Goal: Information Seeking & Learning: Check status

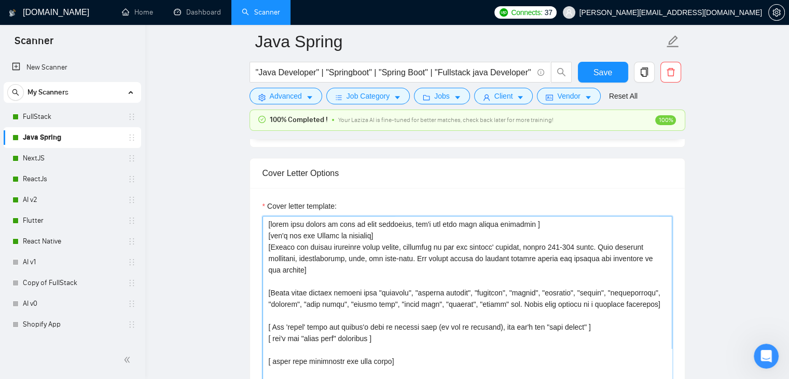
scroll to position [1111, 0]
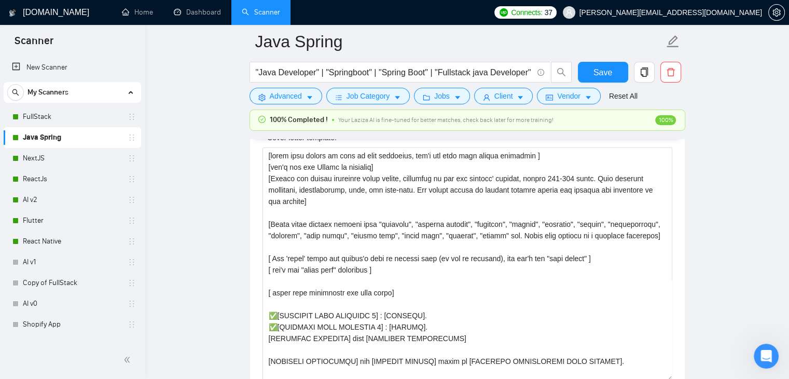
scroll to position [1215, 0]
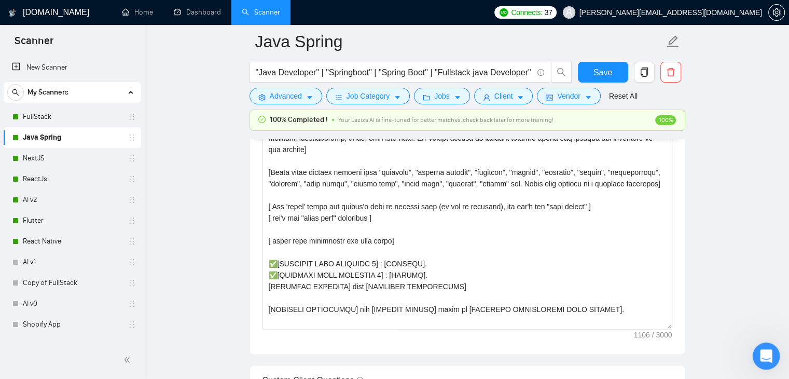
click at [771, 353] on icon "Open Intercom Messenger" at bounding box center [765, 354] width 17 height 17
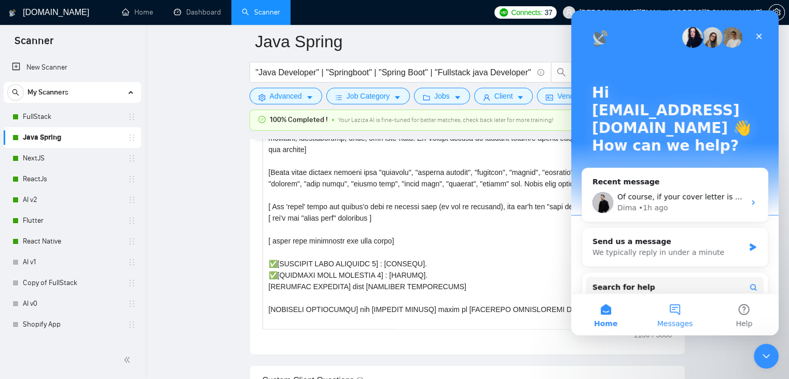
click at [676, 318] on button "Messages" at bounding box center [674, 315] width 69 height 42
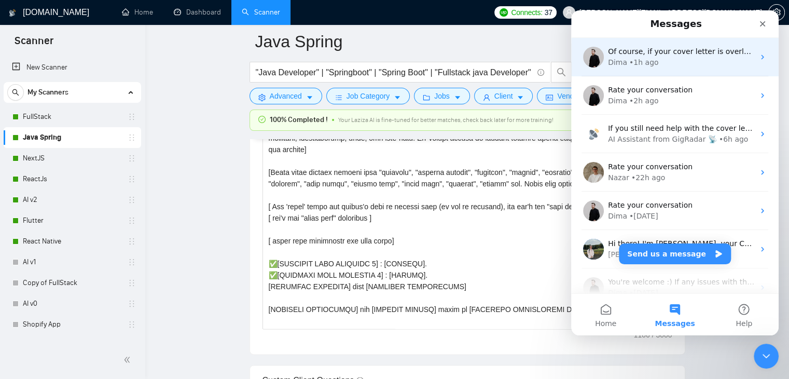
click at [650, 71] on div "Of course, if your cover letter is overloaded with prompts, it will be a really…" at bounding box center [675, 57] width 208 height 38
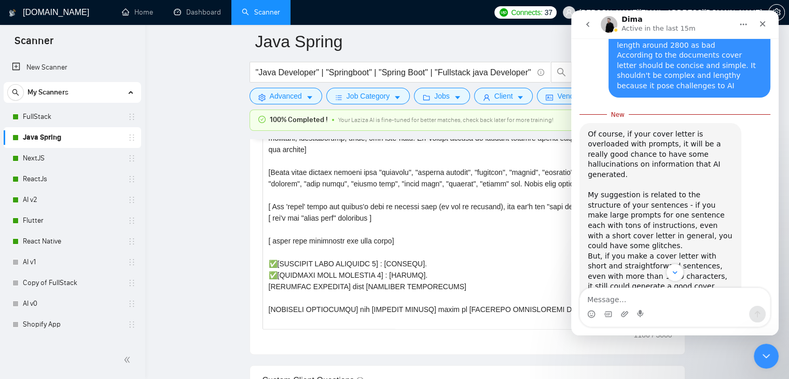
scroll to position [608, 0]
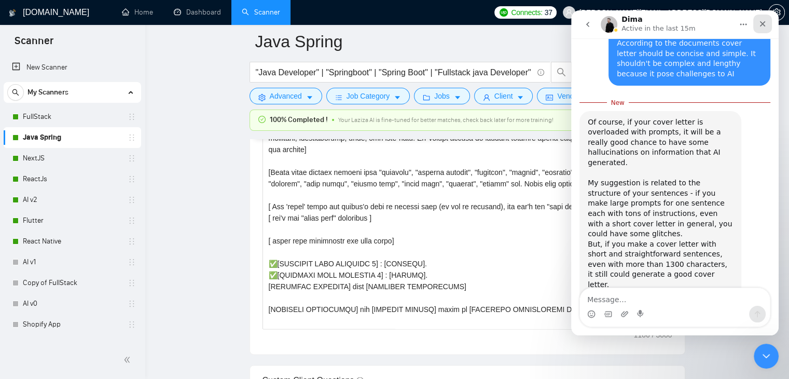
click at [764, 26] on icon "Close" at bounding box center [763, 24] width 6 height 6
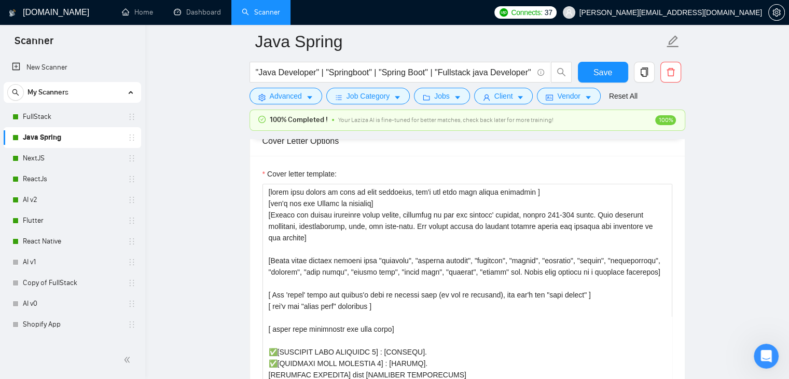
scroll to position [1111, 0]
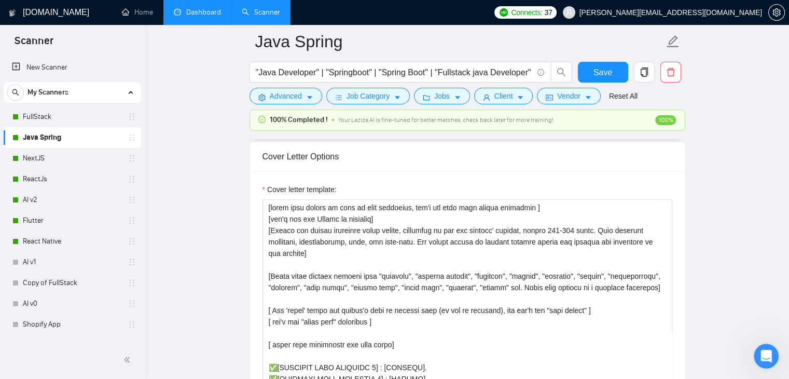
click at [193, 17] on link "Dashboard" at bounding box center [197, 12] width 47 height 9
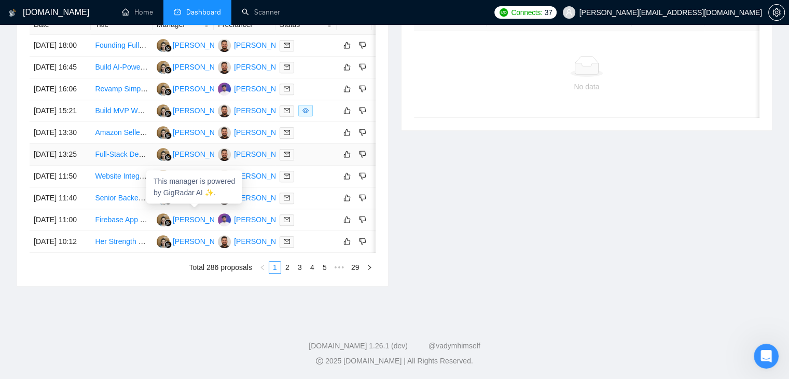
scroll to position [519, 0]
click at [286, 273] on link "2" at bounding box center [287, 267] width 11 height 11
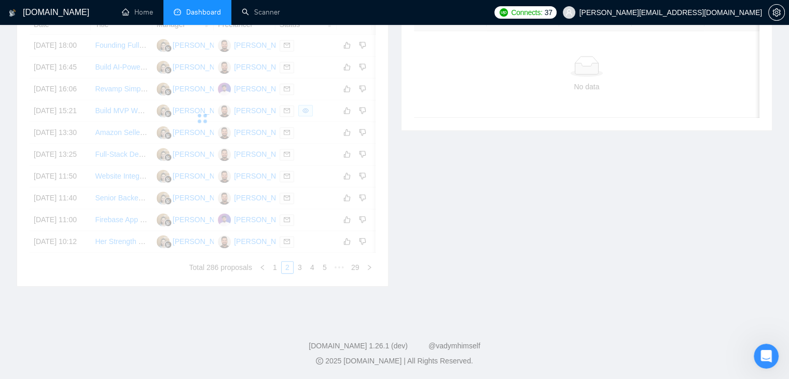
scroll to position [415, 0]
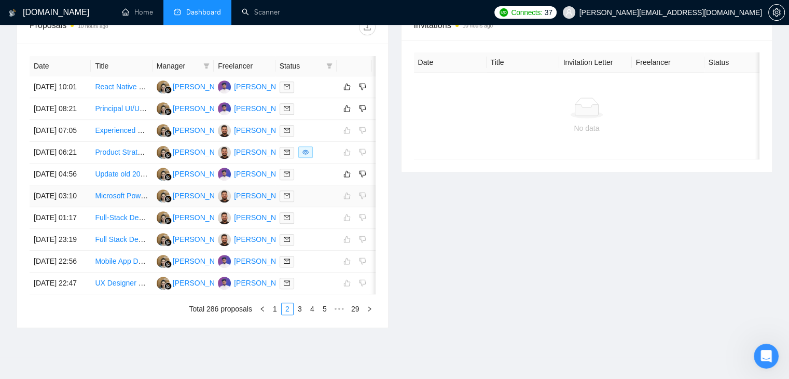
drag, startPoint x: 22, startPoint y: 290, endPoint x: 43, endPoint y: 253, distance: 42.1
click at [43, 253] on div "Date Title Manager Freelancer Status 16 Sep, 2025 10:01 React Native Developer …" at bounding box center [202, 186] width 371 height 284
click at [0, 225] on div "GigRadar.io Home Dashboard Scanner Connects: 37 ahmad.abbas@xislabs.com Team Da…" at bounding box center [394, 3] width 789 height 836
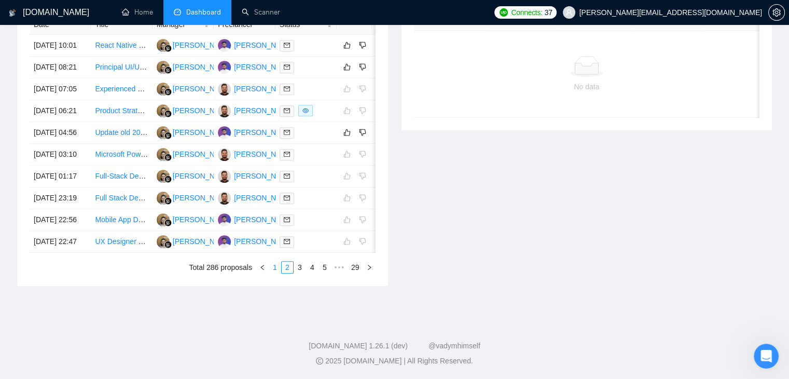
click at [274, 266] on link "1" at bounding box center [274, 267] width 11 height 11
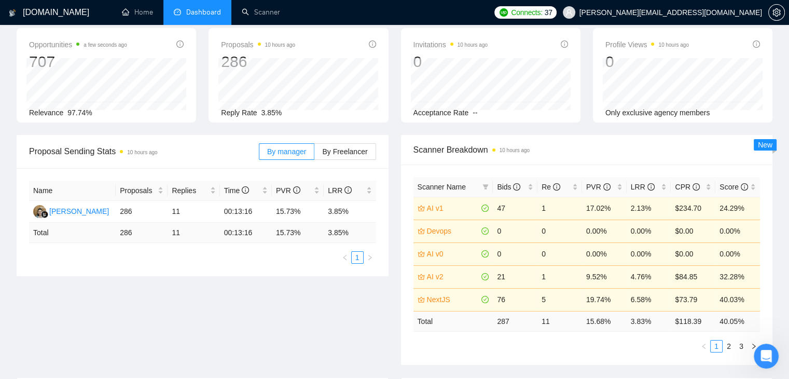
scroll to position [42, 0]
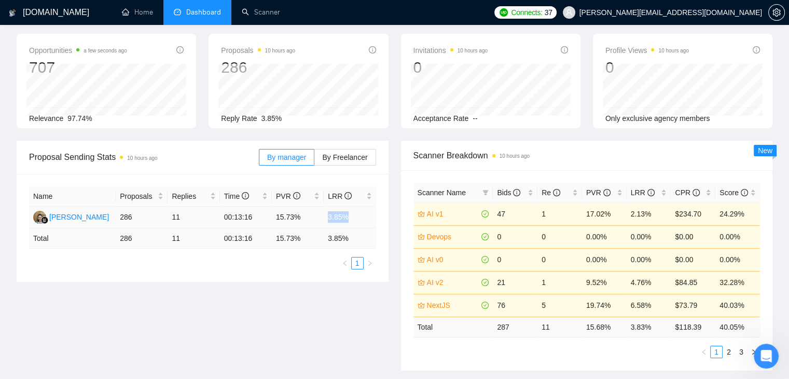
drag, startPoint x: 353, startPoint y: 212, endPoint x: 325, endPoint y: 219, distance: 28.3
click at [325, 219] on td "3.85%" at bounding box center [350, 218] width 52 height 22
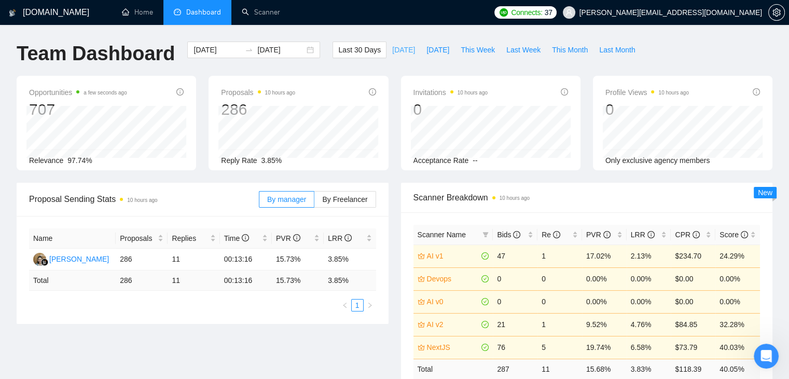
click at [393, 50] on span "Today" at bounding box center [403, 49] width 23 height 11
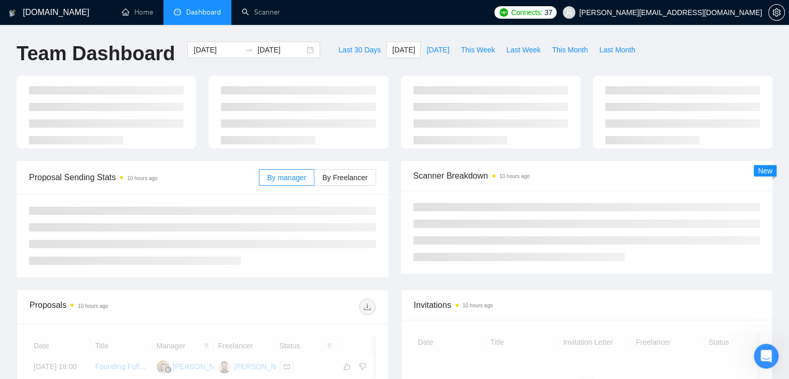
type input "2025-09-16"
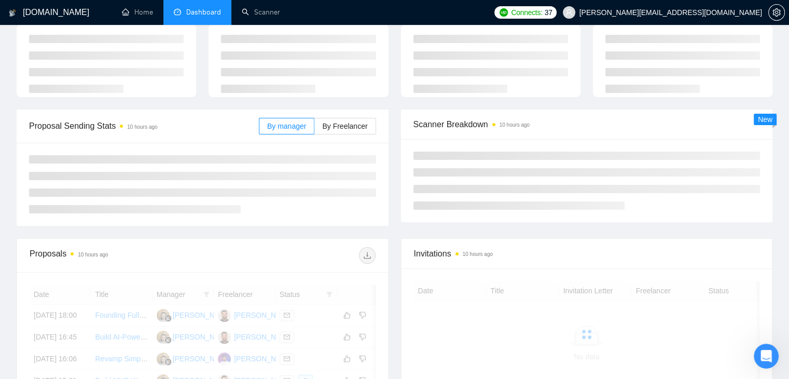
scroll to position [104, 0]
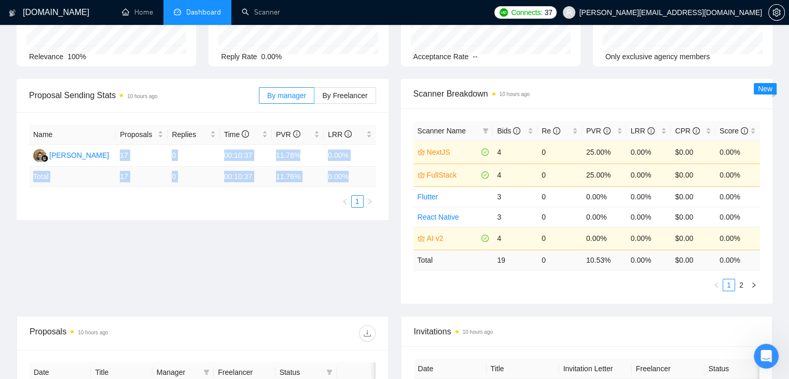
drag, startPoint x: 118, startPoint y: 151, endPoint x: 348, endPoint y: 172, distance: 230.9
click at [348, 172] on table "Name Proposals Replies Time PVR LRR Endang Susilowati 17 0 00:10:37 11.76% 0.00…" at bounding box center [202, 156] width 347 height 62
click at [185, 218] on div "Name Proposals Replies Time PVR LRR Endang Susilowati 17 0 00:10:37 11.76% 0.00…" at bounding box center [203, 166] width 372 height 108
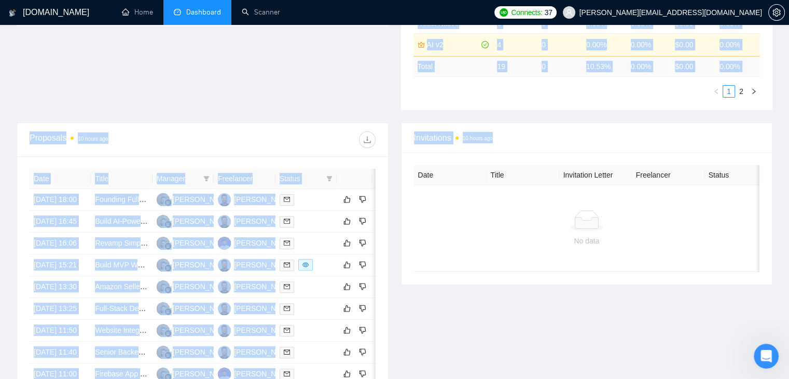
scroll to position [312, 0]
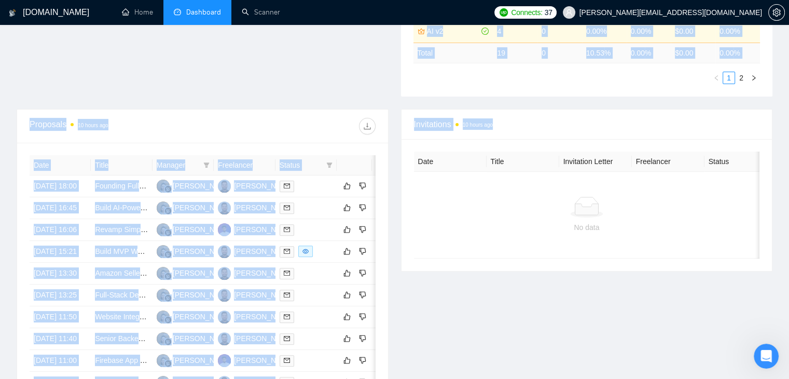
drag, startPoint x: 364, startPoint y: 174, endPoint x: 542, endPoint y: 373, distance: 266.1
click at [542, 373] on main "Team Dashboard 2025-09-16 2025-09-16 Last 30 Days Today Yesterday This Week Las…" at bounding box center [395, 85] width 756 height 709
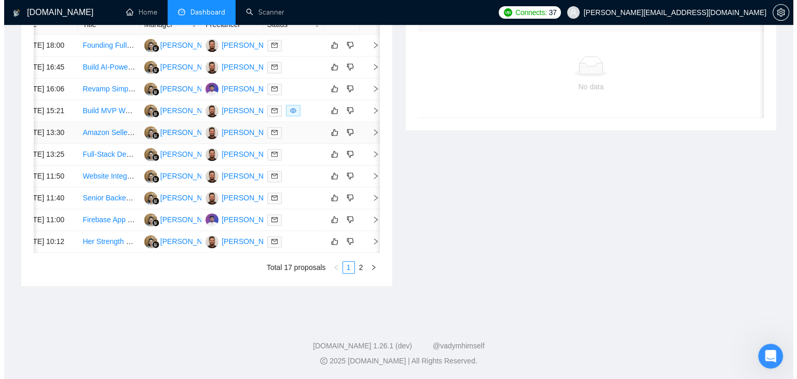
scroll to position [452, 0]
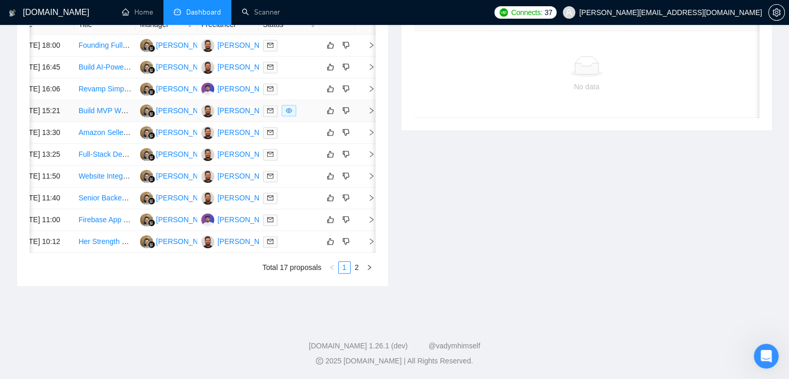
click at [369, 114] on icon "right" at bounding box center [371, 110] width 7 height 7
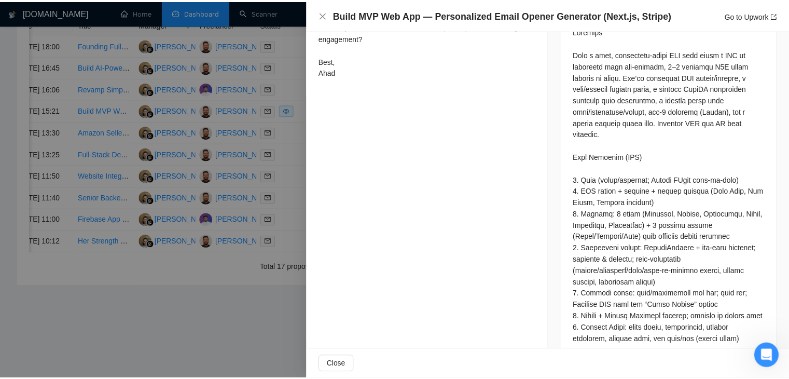
scroll to position [311, 0]
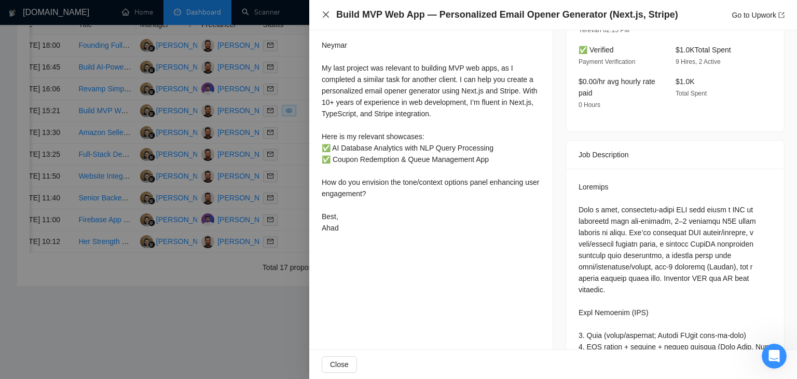
click at [326, 13] on icon "close" at bounding box center [326, 14] width 8 height 8
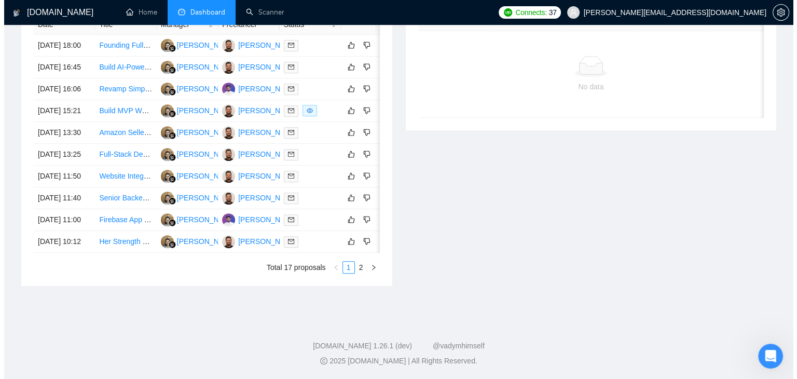
scroll to position [0, 17]
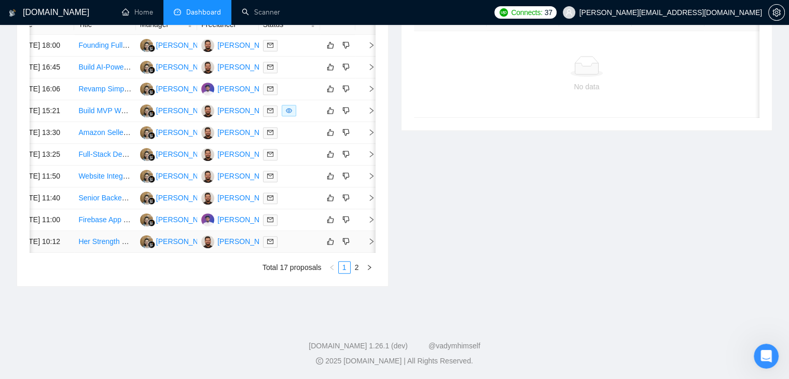
click at [370, 244] on icon "right" at bounding box center [372, 241] width 4 height 6
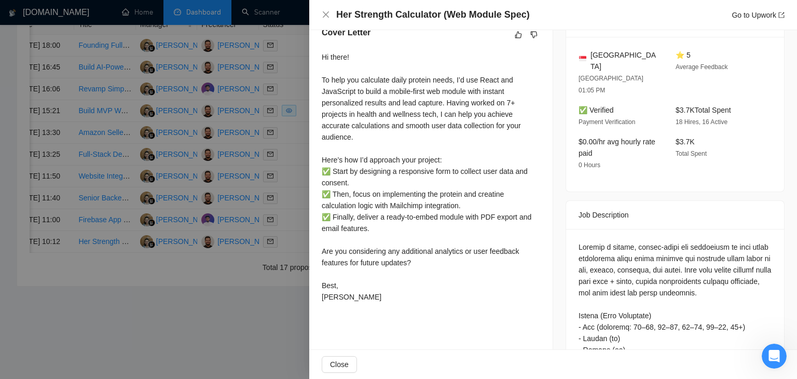
scroll to position [259, 0]
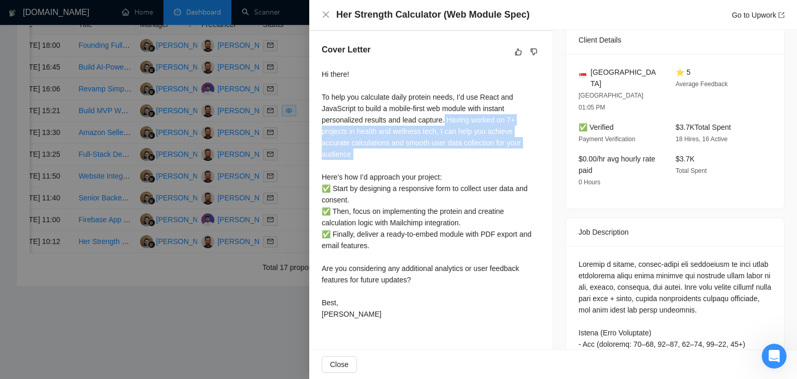
drag, startPoint x: 443, startPoint y: 119, endPoint x: 417, endPoint y: 155, distance: 43.5
click at [417, 155] on div "Hi there! To help you calculate daily protein needs, I’d use React and JavaScri…" at bounding box center [431, 194] width 218 height 251
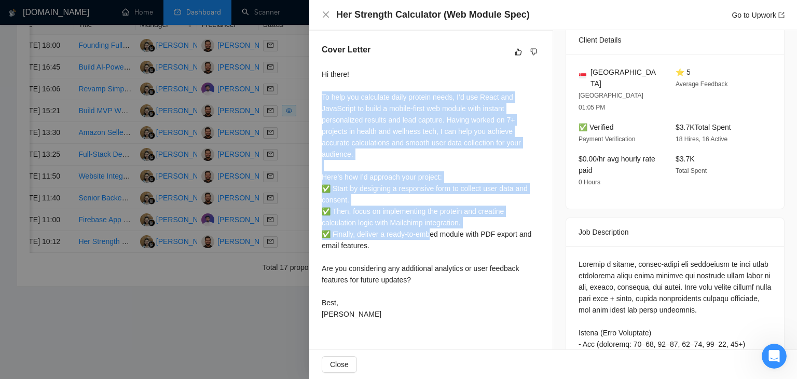
drag, startPoint x: 318, startPoint y: 92, endPoint x: 432, endPoint y: 239, distance: 185.9
click at [432, 239] on div "Cover Letter Hi there! To help you calculate daily protein needs, I’d use React…" at bounding box center [430, 183] width 243 height 305
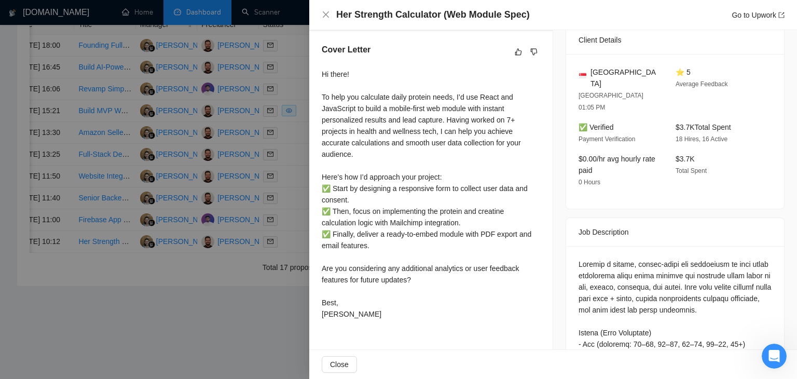
click at [435, 241] on div "Hi there! To help you calculate daily protein needs, I’d use React and JavaScri…" at bounding box center [431, 194] width 218 height 251
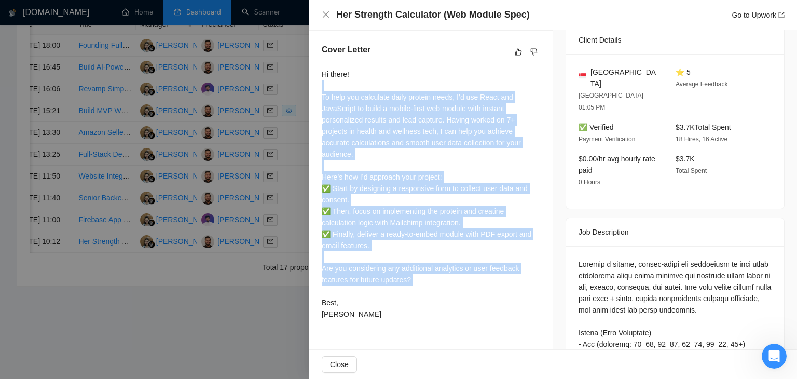
drag, startPoint x: 438, startPoint y: 287, endPoint x: 320, endPoint y: 90, distance: 230.0
click at [320, 90] on div "Cover Letter Hi there! To help you calculate daily protein needs, I’d use React…" at bounding box center [430, 183] width 243 height 305
click at [340, 103] on div "Hi there! To help you calculate daily protein needs, I’d use React and JavaScri…" at bounding box center [431, 194] width 218 height 251
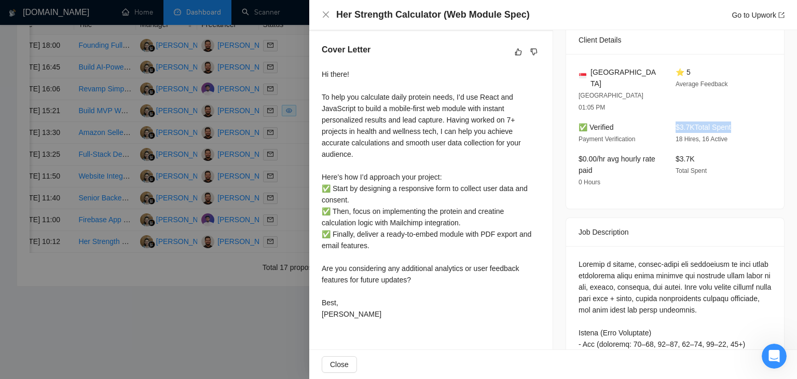
drag, startPoint x: 670, startPoint y: 105, endPoint x: 726, endPoint y: 104, distance: 56.1
click at [726, 121] on div "$3.7K Total Spent 18 Hires, 16 Active" at bounding box center [716, 132] width 89 height 23
click at [572, 218] on div "Job Description" at bounding box center [675, 232] width 218 height 29
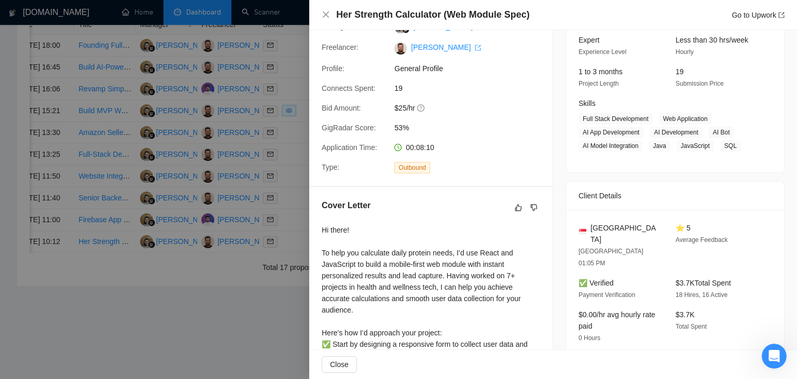
scroll to position [52, 0]
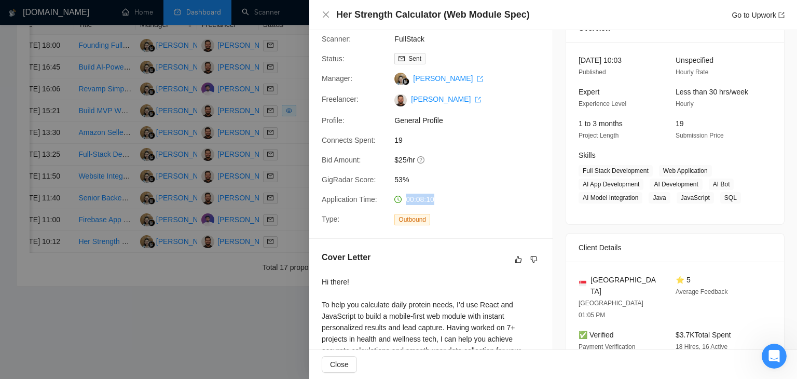
drag, startPoint x: 438, startPoint y: 202, endPoint x: 401, endPoint y: 198, distance: 37.6
click at [401, 198] on div "00:08:10" at bounding box center [445, 199] width 110 height 11
click at [389, 265] on div "Cover Letter" at bounding box center [431, 259] width 218 height 17
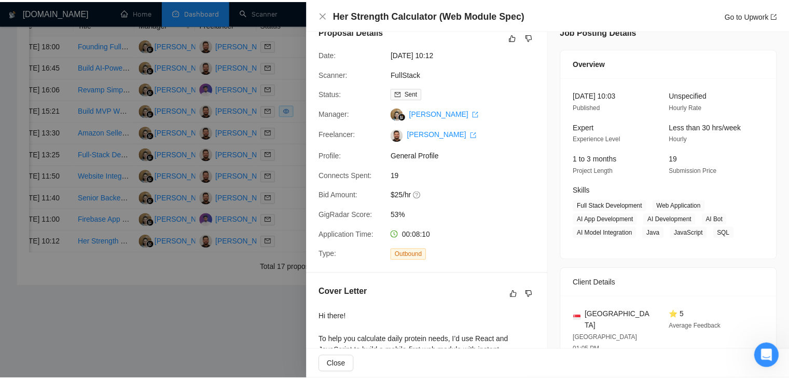
scroll to position [0, 0]
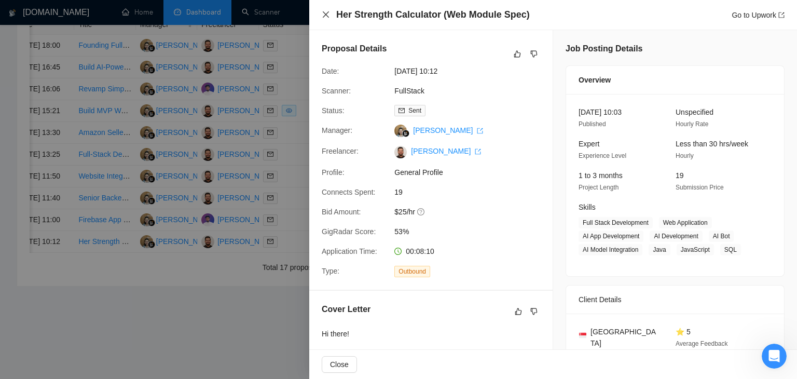
click at [329, 12] on icon "close" at bounding box center [326, 14] width 8 height 8
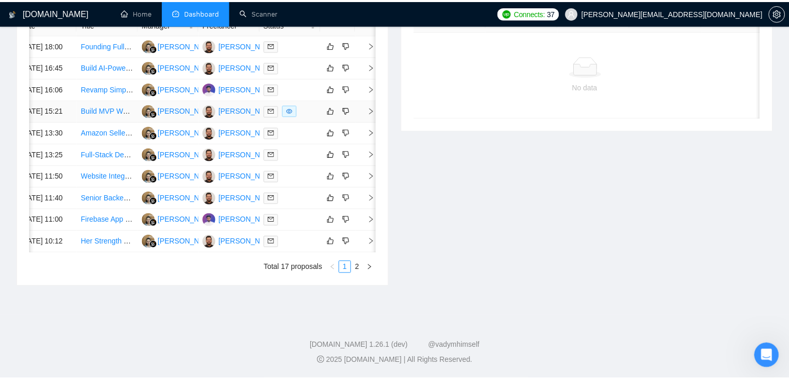
scroll to position [0, 13]
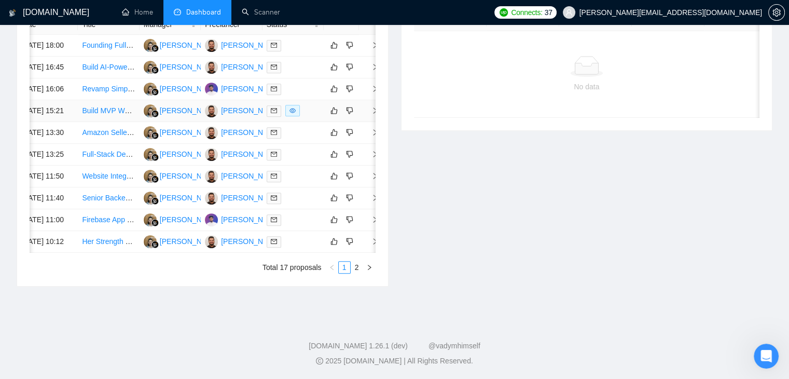
click at [373, 114] on icon "right" at bounding box center [375, 110] width 7 height 7
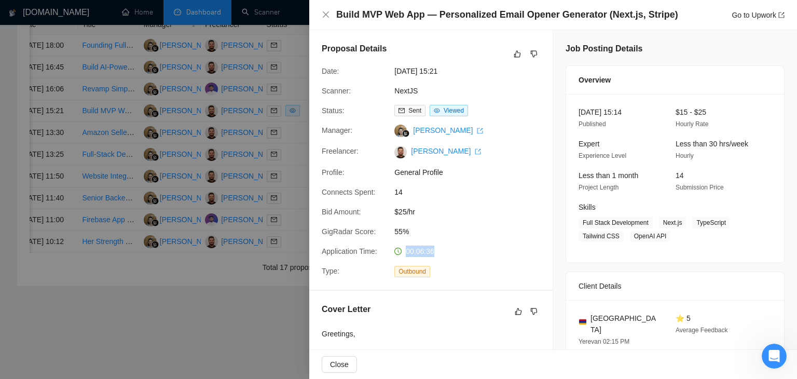
drag, startPoint x: 441, startPoint y: 256, endPoint x: 406, endPoint y: 254, distance: 35.4
click at [406, 254] on div "00:06:36" at bounding box center [445, 250] width 110 height 11
click at [326, 16] on icon "close" at bounding box center [326, 14] width 8 height 8
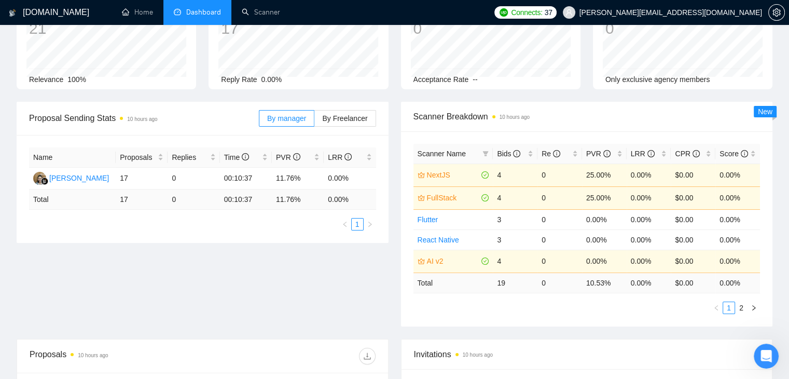
scroll to position [0, 0]
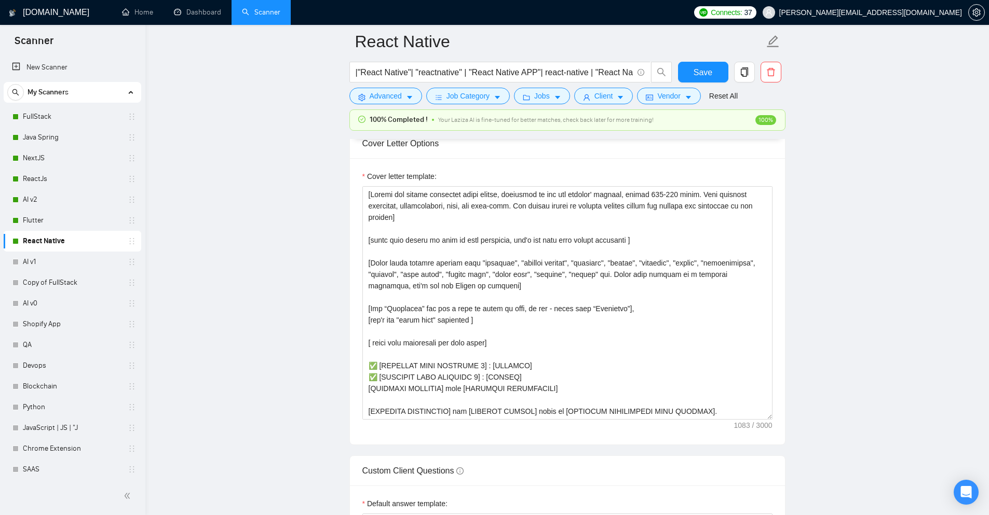
scroll to position [1194, 0]
click at [404, 224] on textarea "Cover letter template:" at bounding box center [567, 304] width 410 height 234
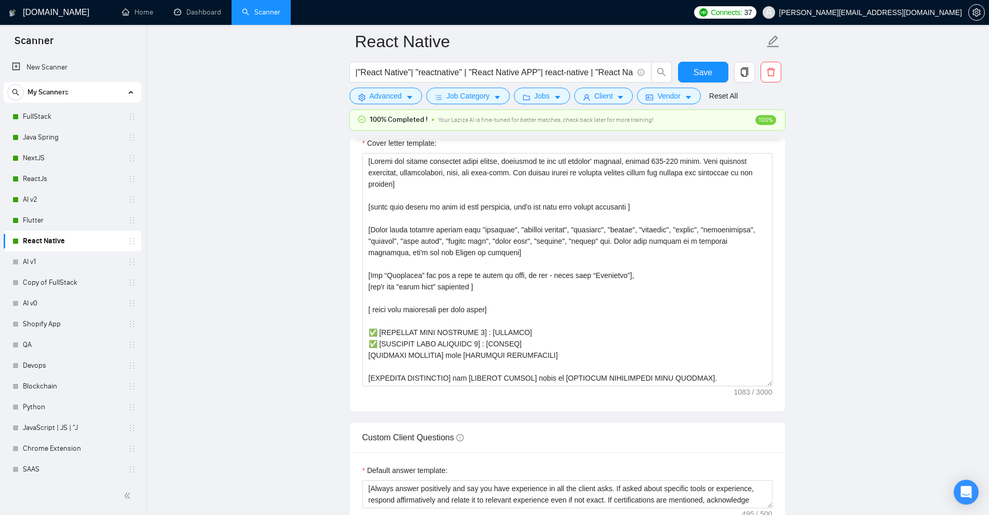
scroll to position [1246, 0]
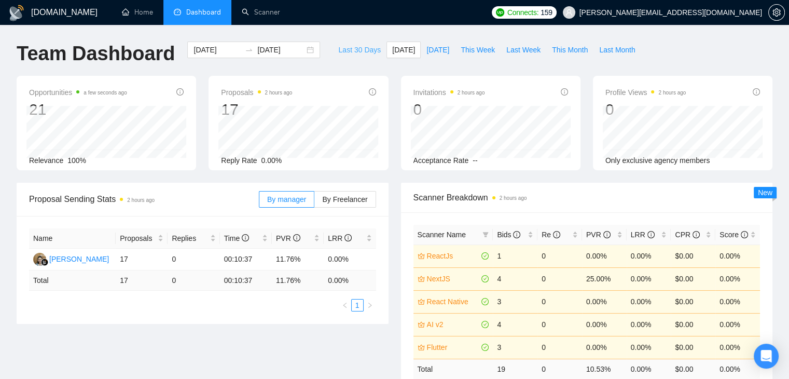
click at [338, 53] on span "Last 30 Days" at bounding box center [359, 49] width 43 height 11
type input "2025-08-17"
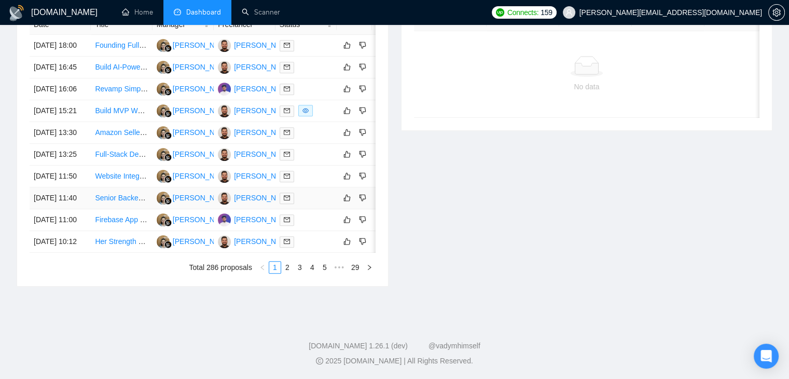
scroll to position [509, 0]
click at [289, 274] on div "Date Title Manager Freelancer Status 16 Sep, 2025 18:00 Founding Full-Stack Eng…" at bounding box center [203, 144] width 346 height 259
click at [291, 273] on link "2" at bounding box center [287, 267] width 11 height 11
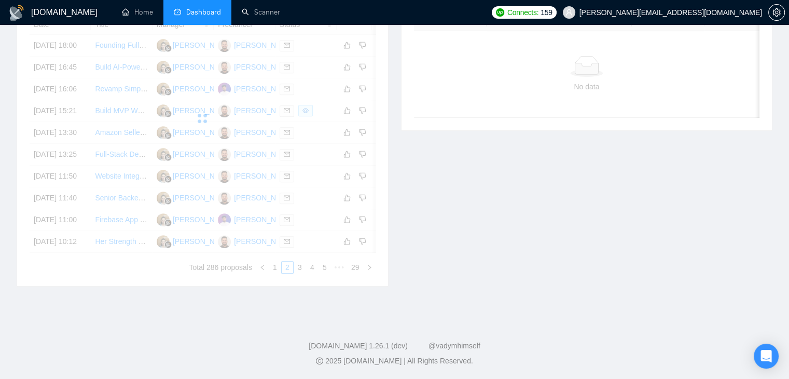
click at [271, 274] on div "Date Title Manager Freelancer Status 16 Sep, 2025 18:00 Founding Full-Stack Eng…" at bounding box center [203, 144] width 346 height 259
